Goal: Task Accomplishment & Management: Use online tool/utility

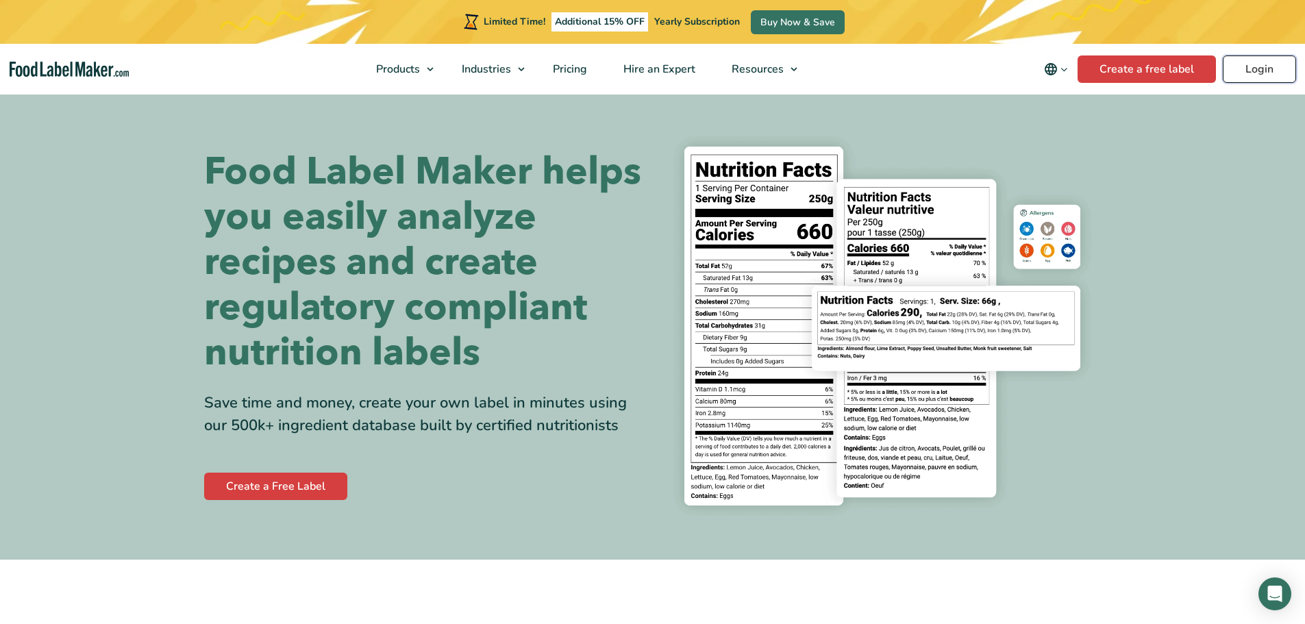
click at [1267, 64] on link "Login" at bounding box center [1259, 69] width 73 height 27
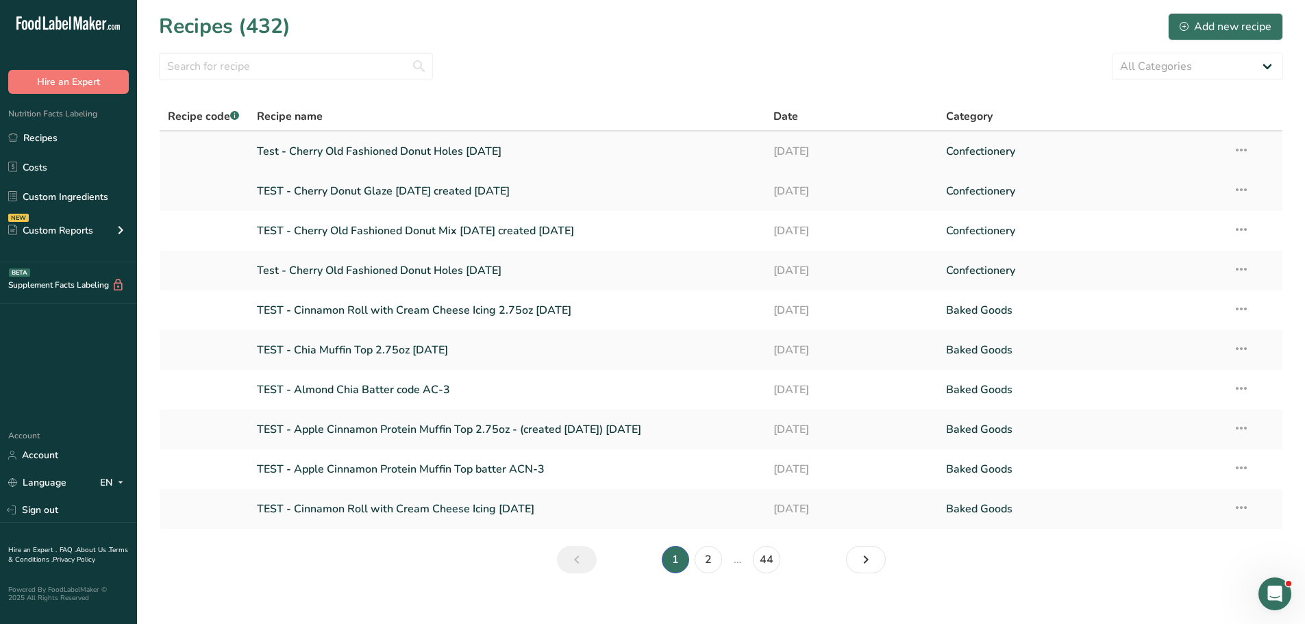
click at [421, 150] on link "Test - Cherry Old Fashioned Donut Holes [DATE]" at bounding box center [507, 151] width 501 height 29
